Goal: Information Seeking & Learning: Learn about a topic

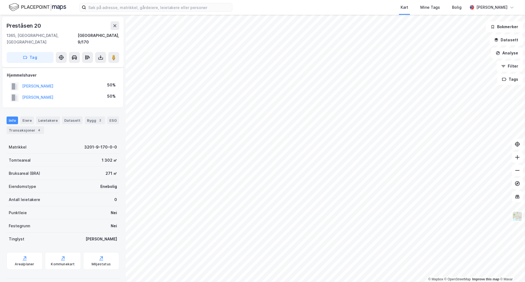
scroll to position [21, 0]
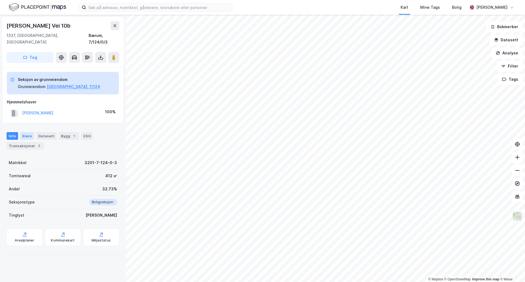
click at [26, 132] on div "Eiere" at bounding box center [27, 136] width 14 height 8
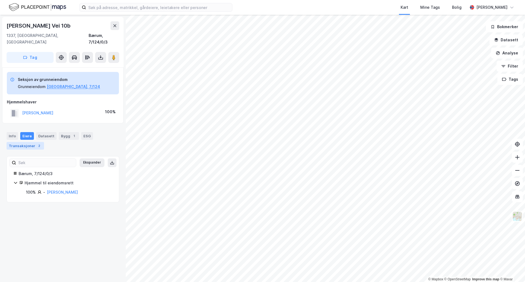
click at [24, 142] on div "Transaksjoner 2" at bounding box center [25, 146] width 37 height 8
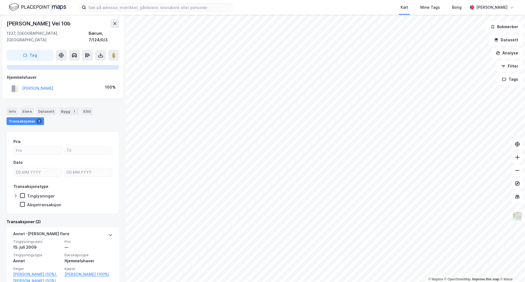
scroll to position [55, 0]
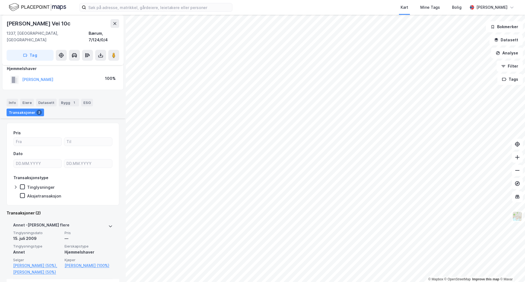
scroll to position [82, 0]
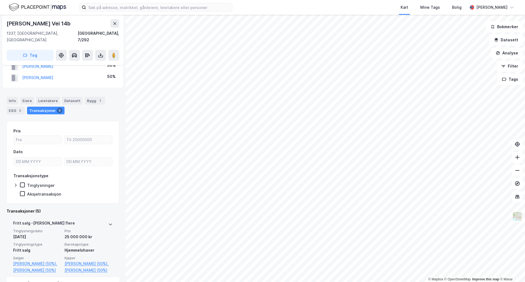
scroll to position [55, 0]
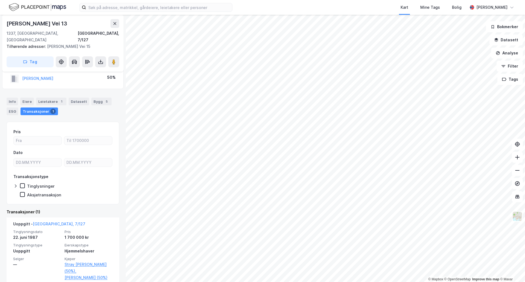
scroll to position [28, 0]
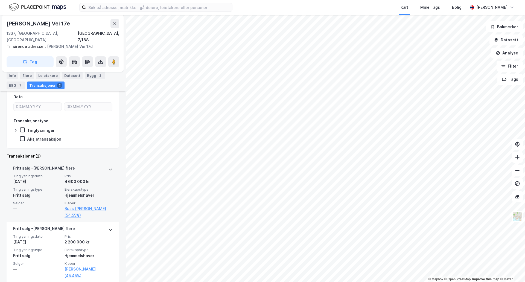
scroll to position [82, 0]
click at [104, 165] on div "[PERSON_NAME] flere" at bounding box center [63, 169] width 100 height 9
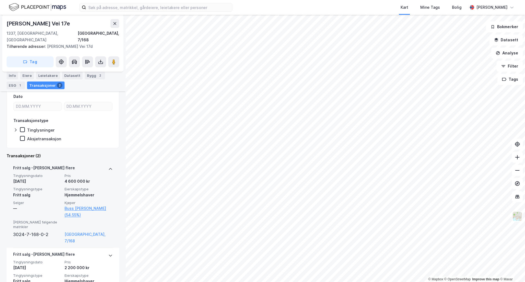
click at [104, 165] on div "[PERSON_NAME] flere" at bounding box center [63, 169] width 100 height 9
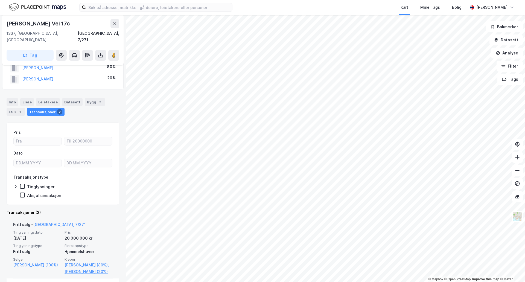
scroll to position [27, 0]
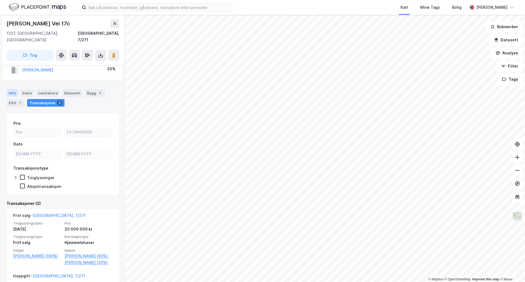
click at [12, 89] on div "Info" at bounding box center [12, 93] width 11 height 8
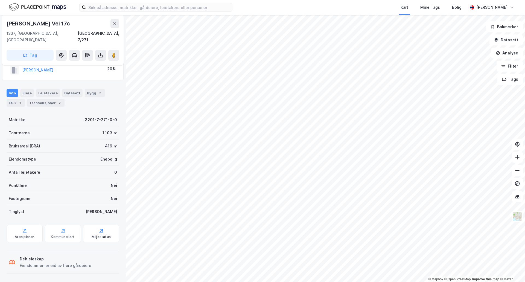
scroll to position [21, 0]
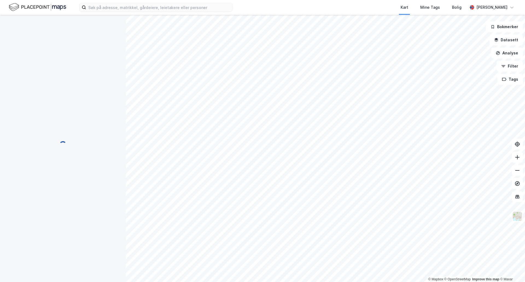
scroll to position [21, 0]
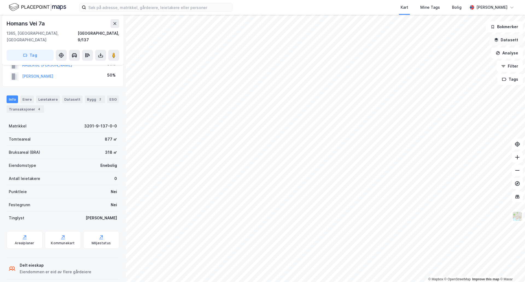
click at [508, 42] on button "Datasett" at bounding box center [506, 39] width 33 height 11
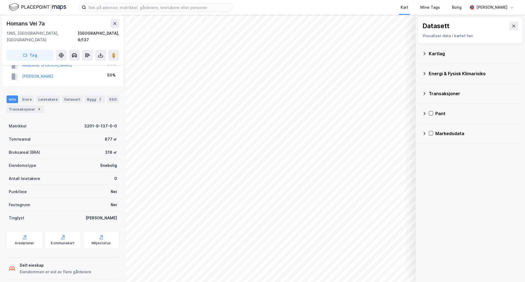
click at [436, 54] on div "Kartlag" at bounding box center [474, 53] width 90 height 7
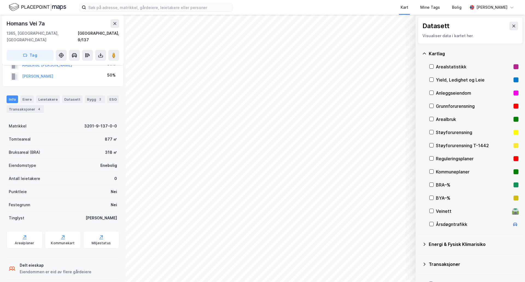
click at [447, 117] on div "Arealbruk" at bounding box center [474, 119] width 76 height 7
click at [446, 118] on div "Arealbruk" at bounding box center [474, 119] width 76 height 7
click at [444, 197] on div "BYA–%" at bounding box center [474, 198] width 76 height 7
click at [87, 96] on div "Bygg 2" at bounding box center [95, 100] width 20 height 8
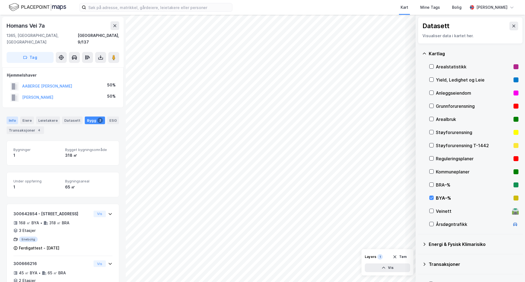
click at [13, 117] on div "Info" at bounding box center [12, 121] width 11 height 8
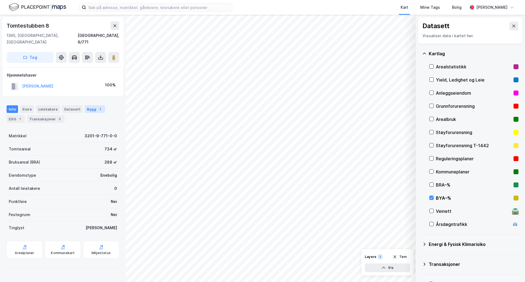
click at [91, 105] on div "Bygg 1" at bounding box center [95, 109] width 20 height 8
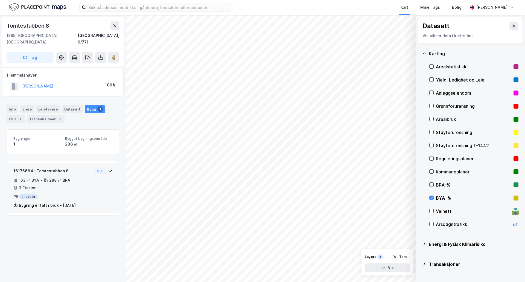
click at [25, 194] on div "Enebolig" at bounding box center [52, 196] width 78 height 5
click at [17, 186] on icon at bounding box center [16, 187] width 4 height 2
click at [21, 177] on div "163 ㎡ BYA" at bounding box center [29, 180] width 20 height 7
click at [26, 177] on div "163 ㎡ BYA" at bounding box center [29, 180] width 20 height 7
click at [33, 177] on div "163 ㎡ BYA" at bounding box center [29, 180] width 20 height 7
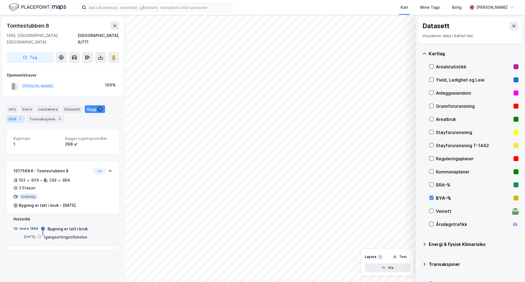
click at [17, 115] on div "ESG 1" at bounding box center [16, 119] width 18 height 8
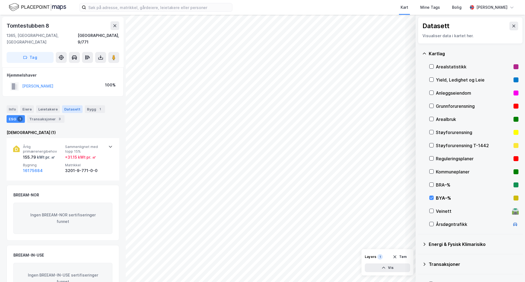
click at [69, 105] on div "Datasett" at bounding box center [72, 109] width 21 height 8
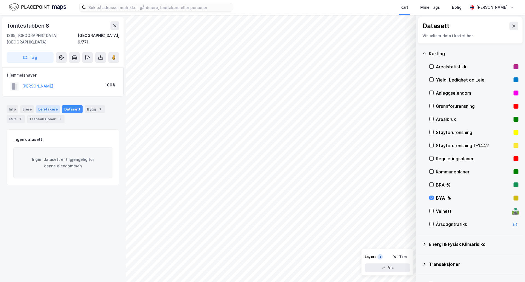
click at [40, 105] on div "Leietakere" at bounding box center [48, 109] width 24 height 8
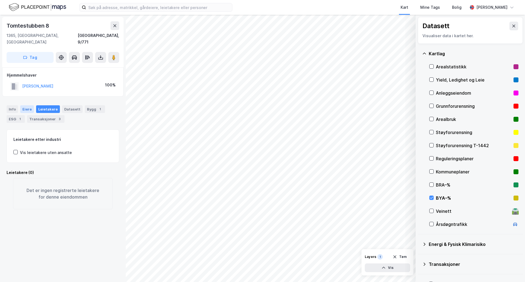
click at [26, 105] on div "Eiere" at bounding box center [27, 109] width 14 height 8
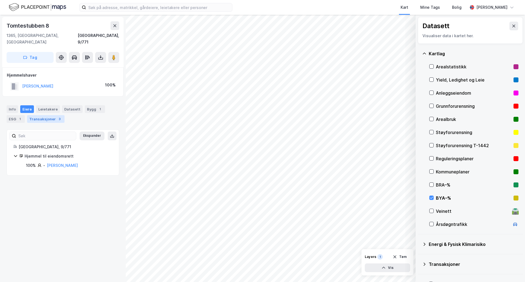
click at [40, 115] on div "Transaksjoner 3" at bounding box center [45, 119] width 37 height 8
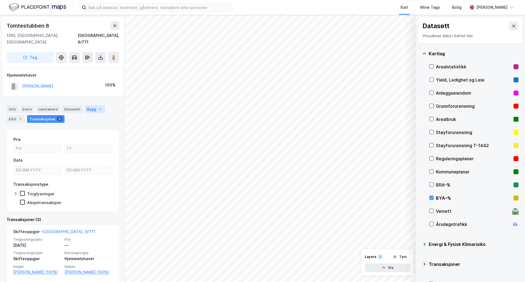
click at [90, 105] on div "Bygg 1" at bounding box center [95, 109] width 20 height 8
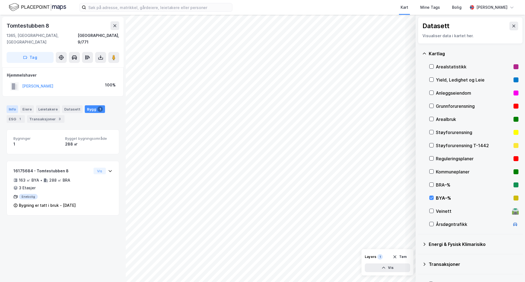
click at [15, 105] on div "Info" at bounding box center [12, 109] width 11 height 8
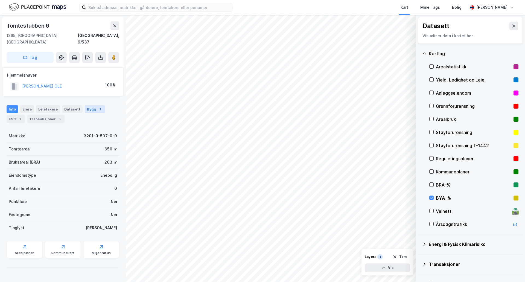
click at [92, 105] on div "Bygg 1" at bounding box center [95, 109] width 20 height 8
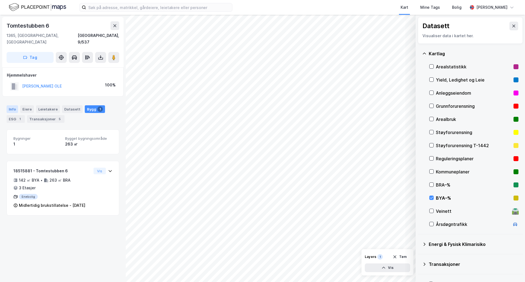
click at [16, 105] on div "Info" at bounding box center [12, 109] width 11 height 8
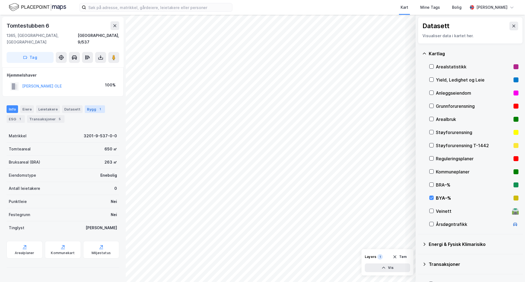
click at [90, 105] on div "Bygg 1" at bounding box center [95, 109] width 20 height 8
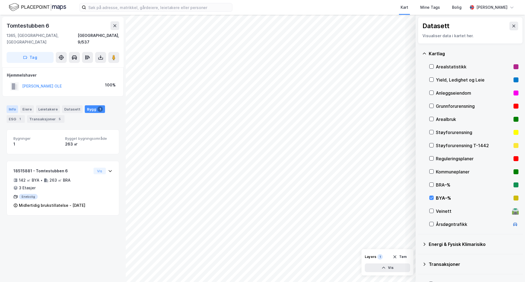
click at [11, 105] on div "Info" at bounding box center [12, 109] width 11 height 8
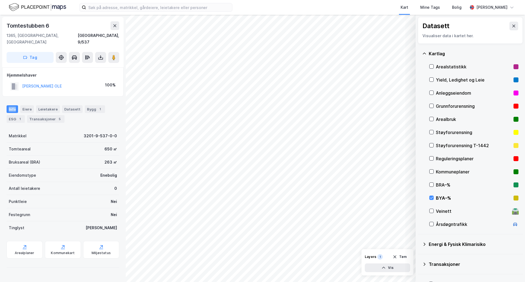
click at [11, 105] on div "Info" at bounding box center [12, 109] width 11 height 8
